Goal: Task Accomplishment & Management: Manage account settings

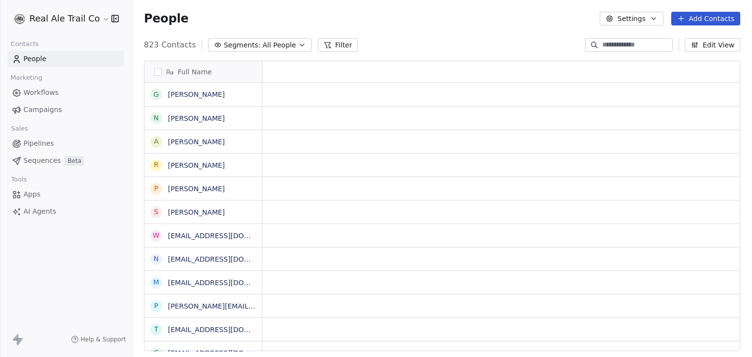
scroll to position [8, 8]
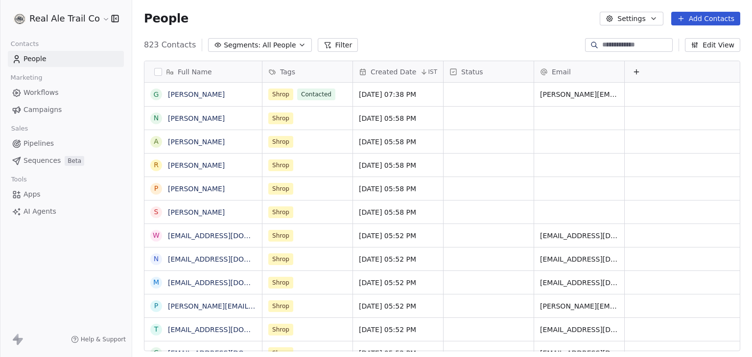
click at [40, 5] on div "Real Ale Trail Co" at bounding box center [66, 18] width 132 height 37
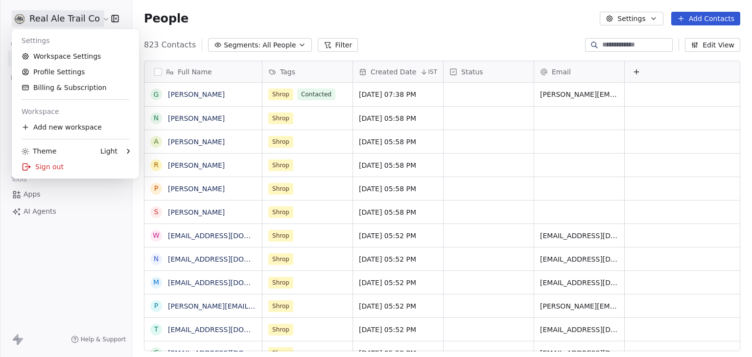
click at [41, 13] on html "Real Ale Trail Co Contacts People Marketing Workflows Campaigns Sales Pipelines…" at bounding box center [376, 178] width 752 height 357
click at [54, 58] on link "Workspace Settings" at bounding box center [75, 56] width 119 height 16
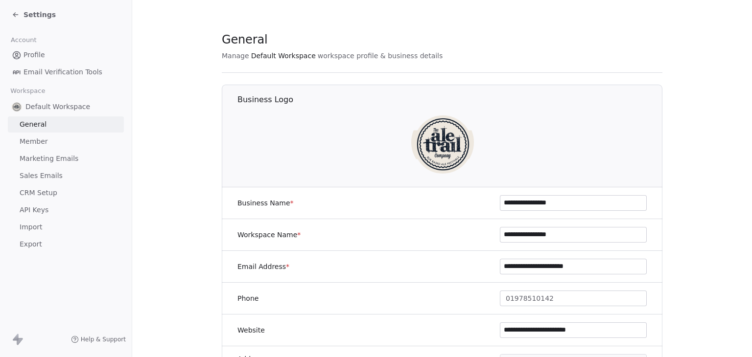
click at [39, 156] on span "Marketing Emails" at bounding box center [49, 159] width 59 height 10
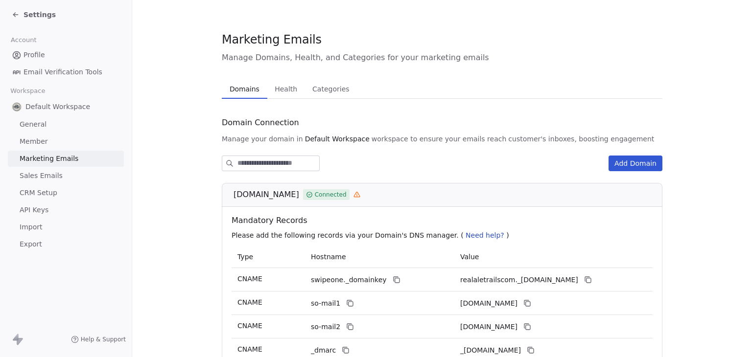
click at [282, 92] on span "Health" at bounding box center [286, 89] width 30 height 14
click at [257, 92] on span "Domains" at bounding box center [245, 89] width 38 height 14
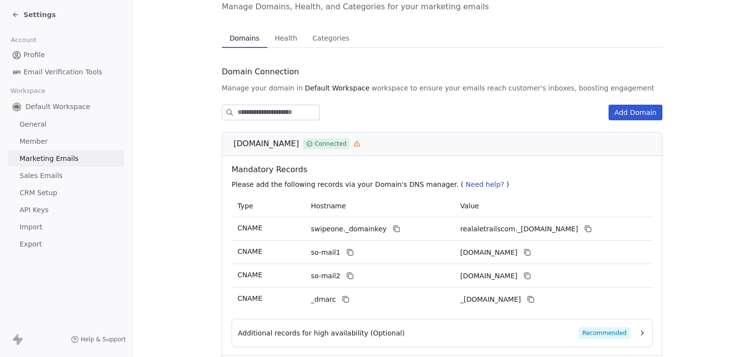
scroll to position [49, 0]
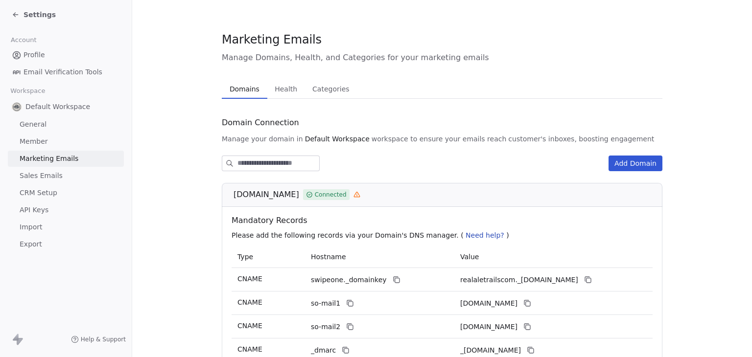
click at [277, 43] on div "Marketing Emails Manage Domains, Health, and Categories for your marketing emai…" at bounding box center [442, 240] width 441 height 418
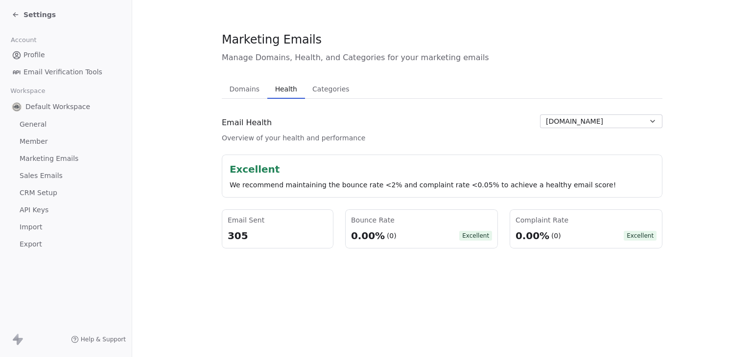
click at [553, 122] on span "[DOMAIN_NAME]" at bounding box center [574, 122] width 57 height 10
click at [563, 72] on html "Settings Account Profile Email Verification Tools Workspace Default Workspace G…" at bounding box center [376, 178] width 752 height 357
click at [24, 14] on span "Settings" at bounding box center [40, 15] width 32 height 10
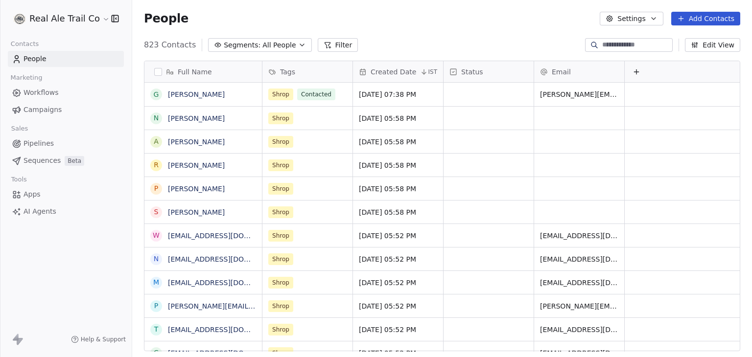
scroll to position [307, 612]
click at [37, 18] on html "Real Ale Trail Co Contacts People Marketing Workflows Campaigns Sales Pipelines…" at bounding box center [376, 178] width 752 height 357
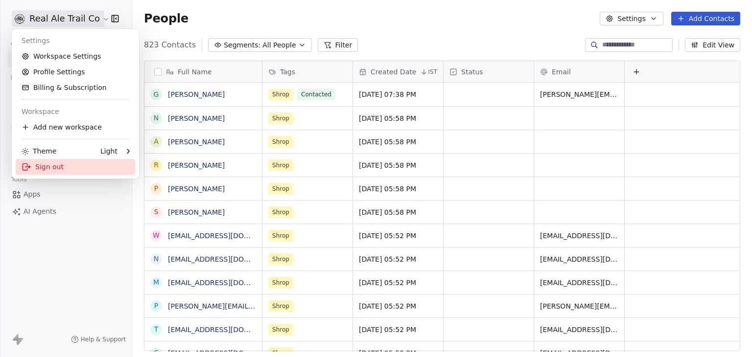
click at [48, 165] on div "Sign out" at bounding box center [75, 167] width 119 height 16
